Goal: Information Seeking & Learning: Check status

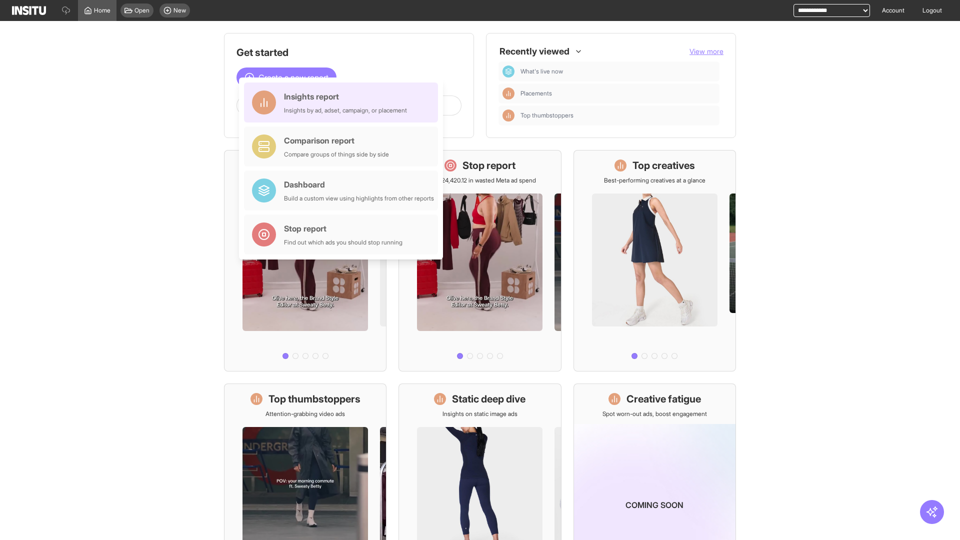
click at [343, 102] on div "Insights report Insights by ad, adset, campaign, or placement" at bounding box center [345, 102] width 123 height 24
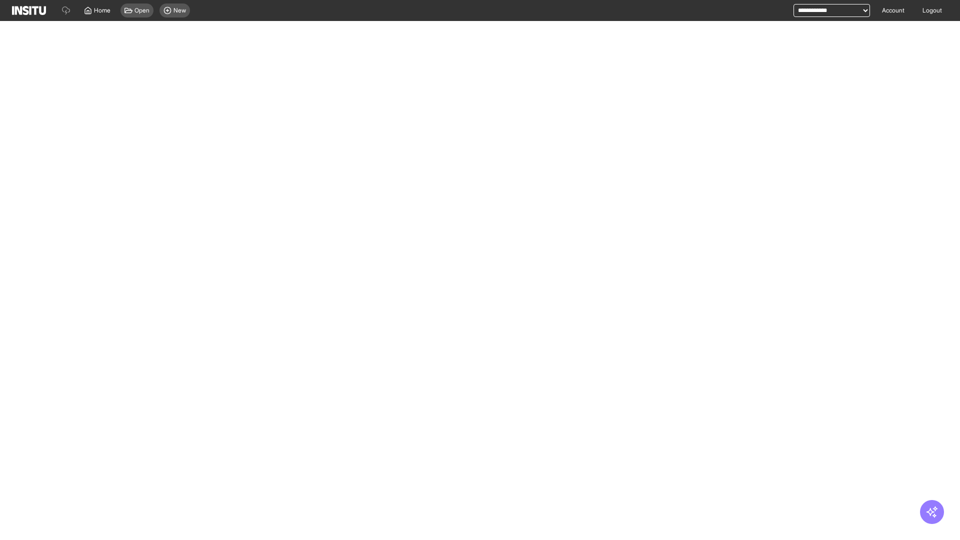
select select "**"
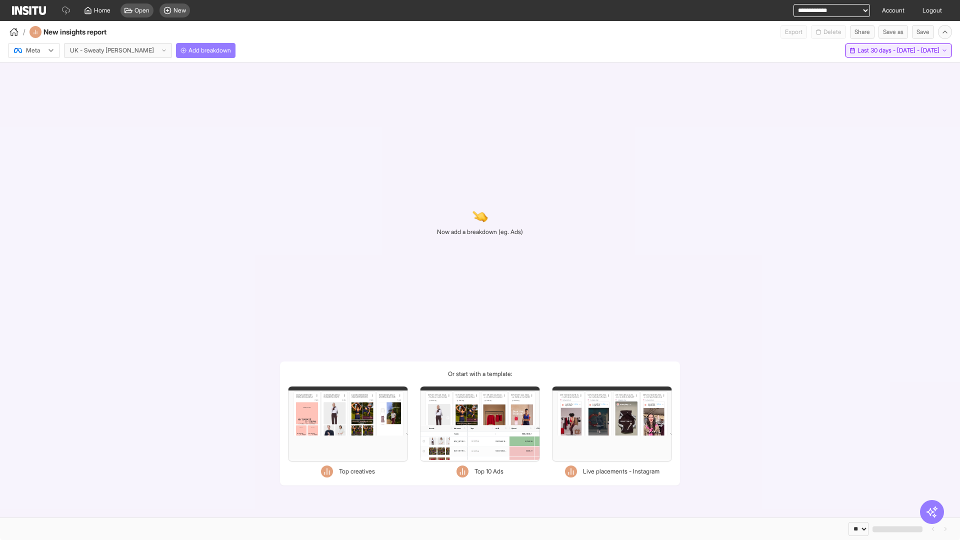
click at [879, 50] on span "Last 30 days - [DATE] - [DATE]" at bounding box center [898, 50] width 82 height 8
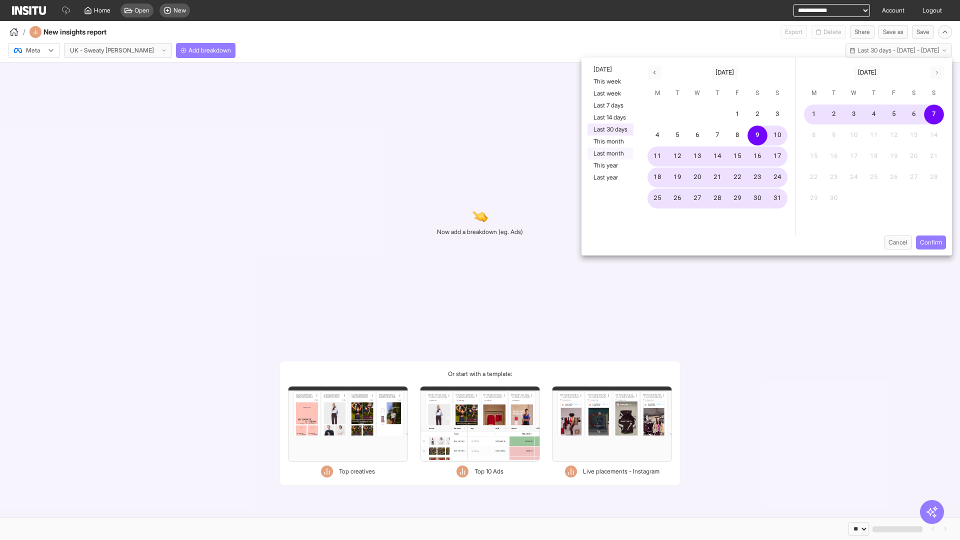
click at [609, 153] on button "Last month" at bounding box center [610, 153] width 46 height 12
